Goal: Use online tool/utility: Utilize a website feature to perform a specific function

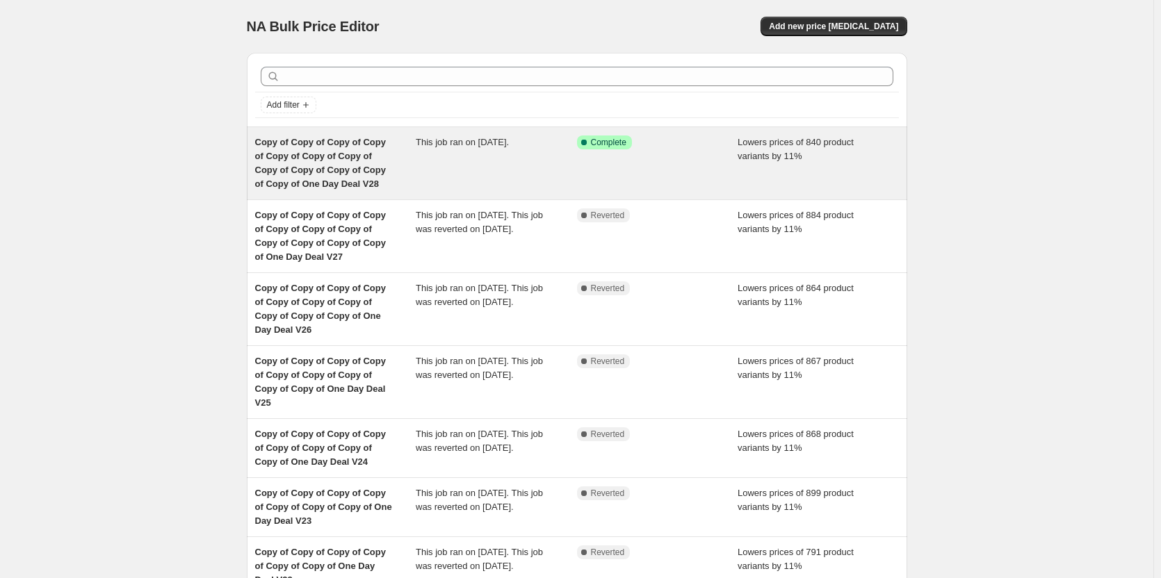
click at [322, 151] on span "Copy of Copy of Copy of Copy of Copy of Copy of Copy of Copy of Copy of Copy of…" at bounding box center [320, 163] width 131 height 52
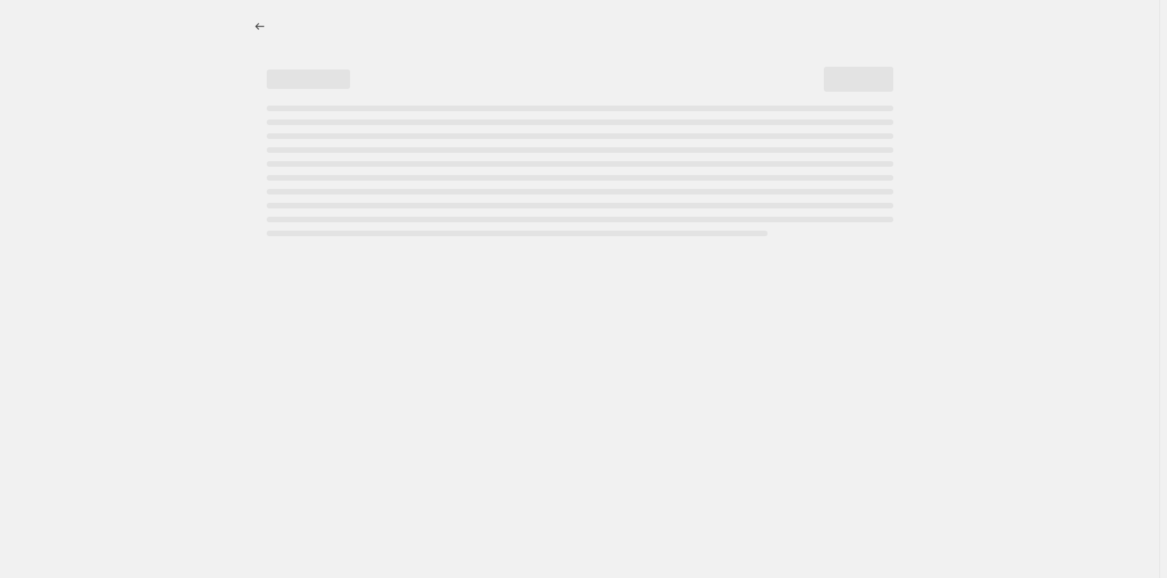
select select "percentage"
select select "pp"
select select "tag"
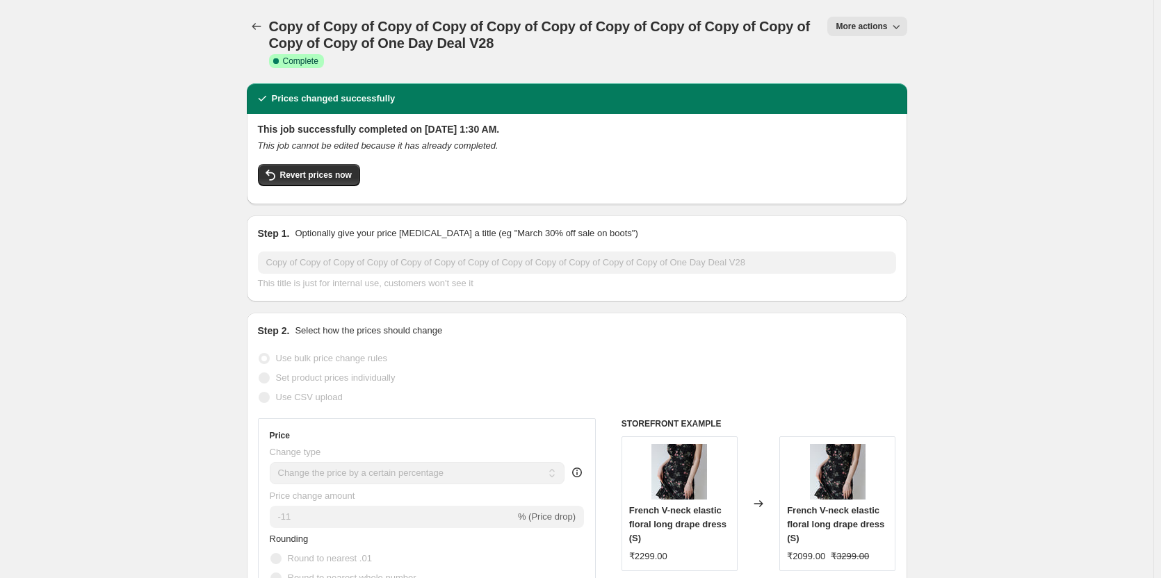
click at [868, 17] on button "More actions" at bounding box center [866, 26] width 79 height 19
